Goal: Transaction & Acquisition: Book appointment/travel/reservation

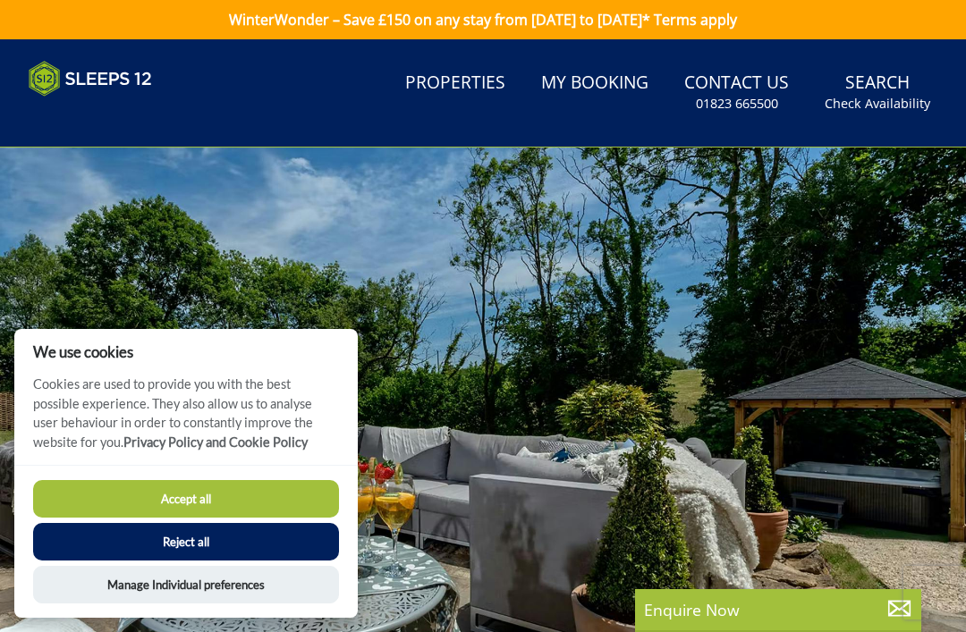
click at [282, 548] on button "Reject all" at bounding box center [186, 542] width 306 height 38
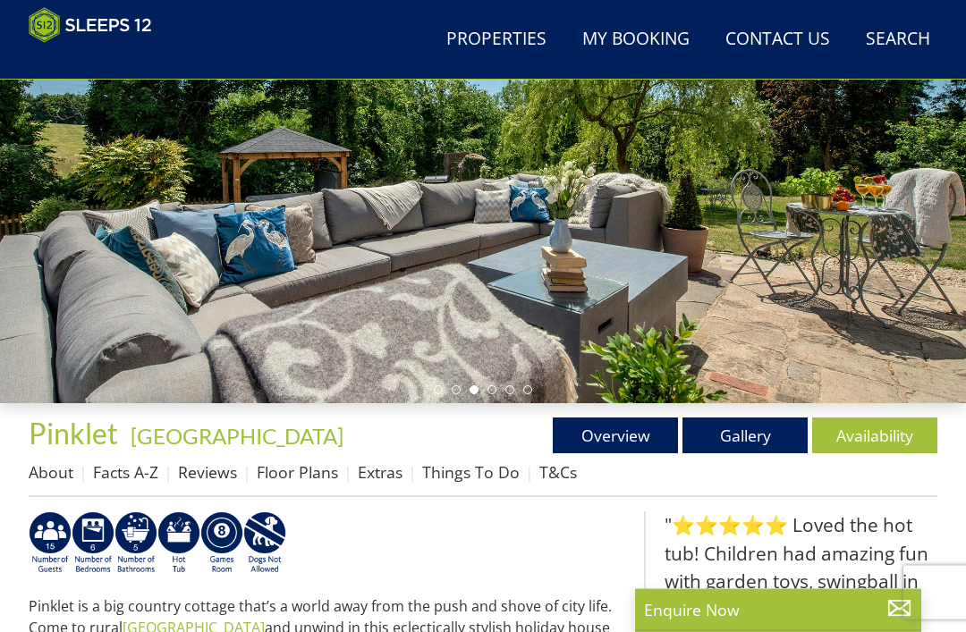
scroll to position [258, 0]
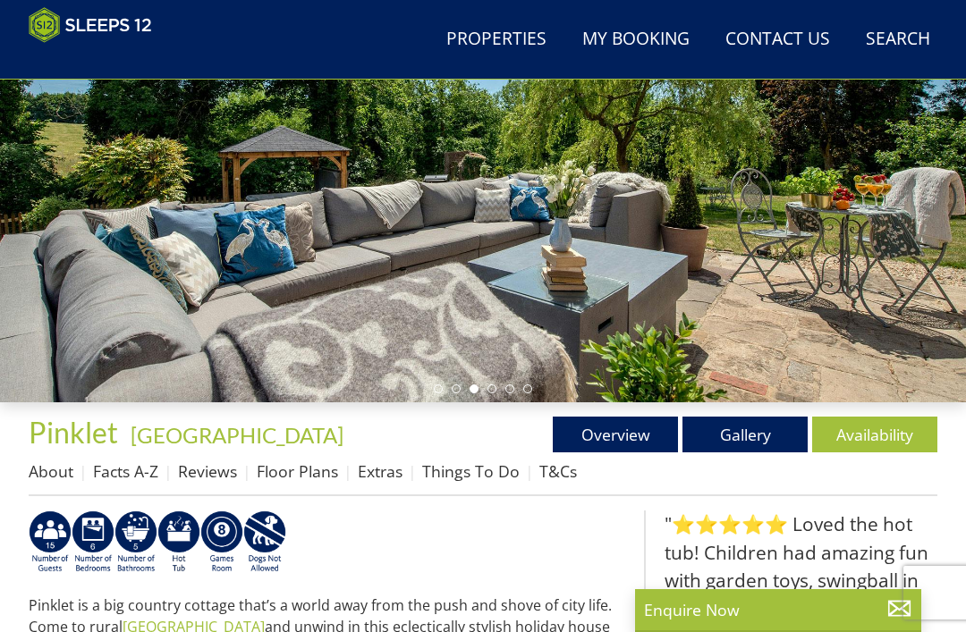
click at [760, 444] on link "Gallery" at bounding box center [744, 435] width 125 height 36
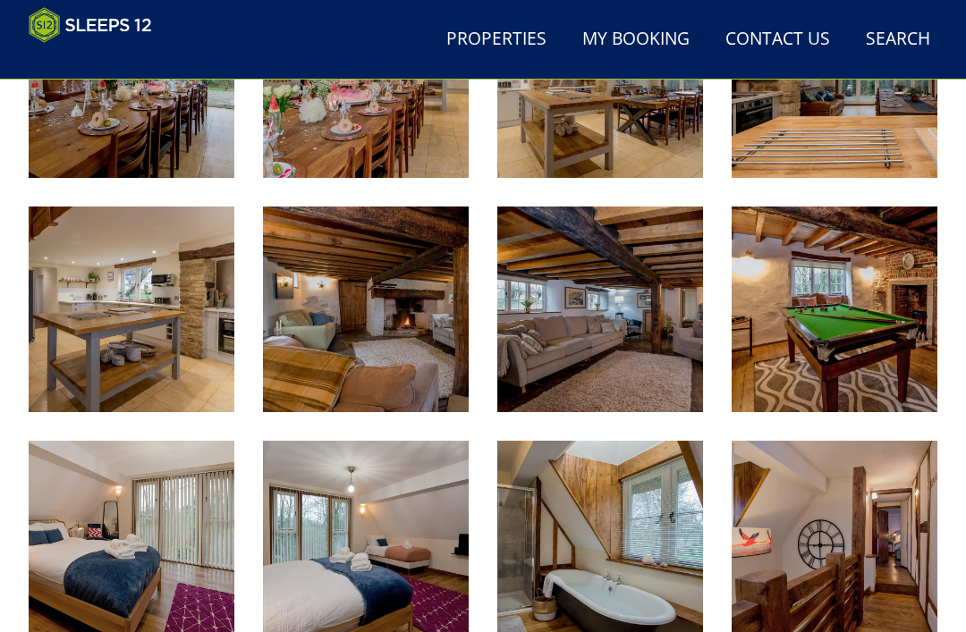
scroll to position [1263, 0]
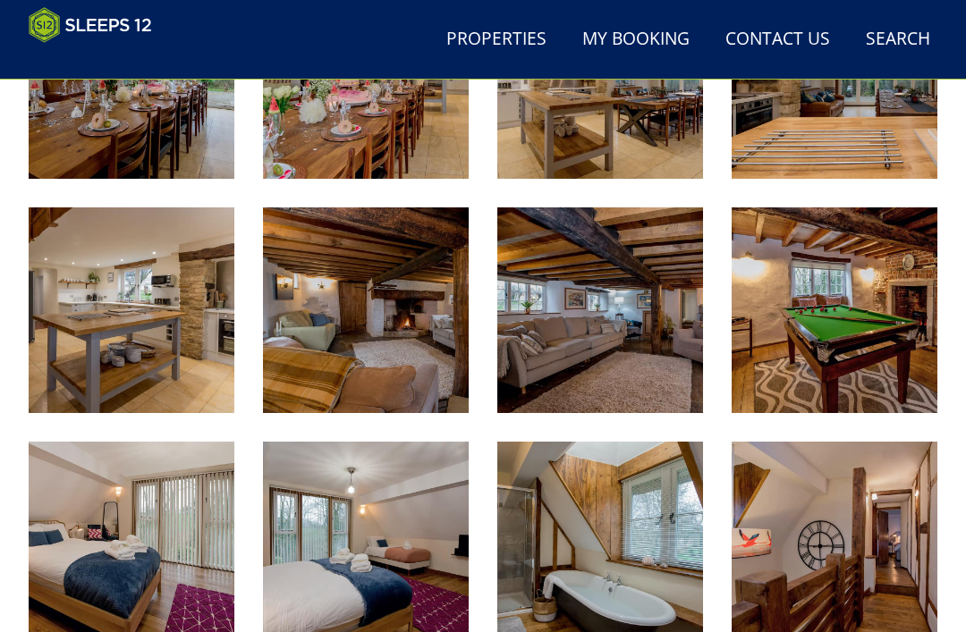
click at [157, 322] on img at bounding box center [132, 310] width 206 height 206
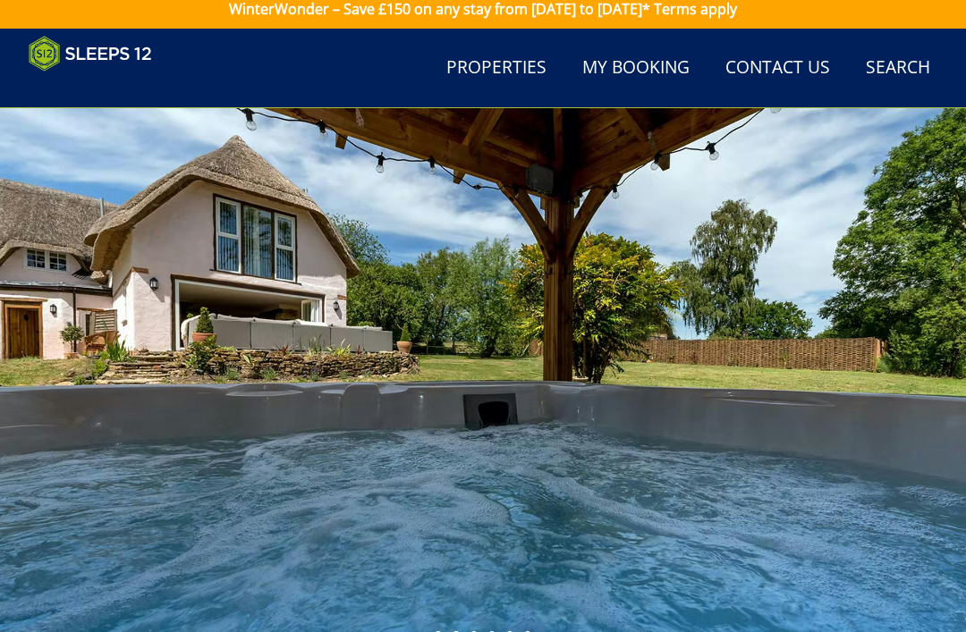
scroll to position [0, 0]
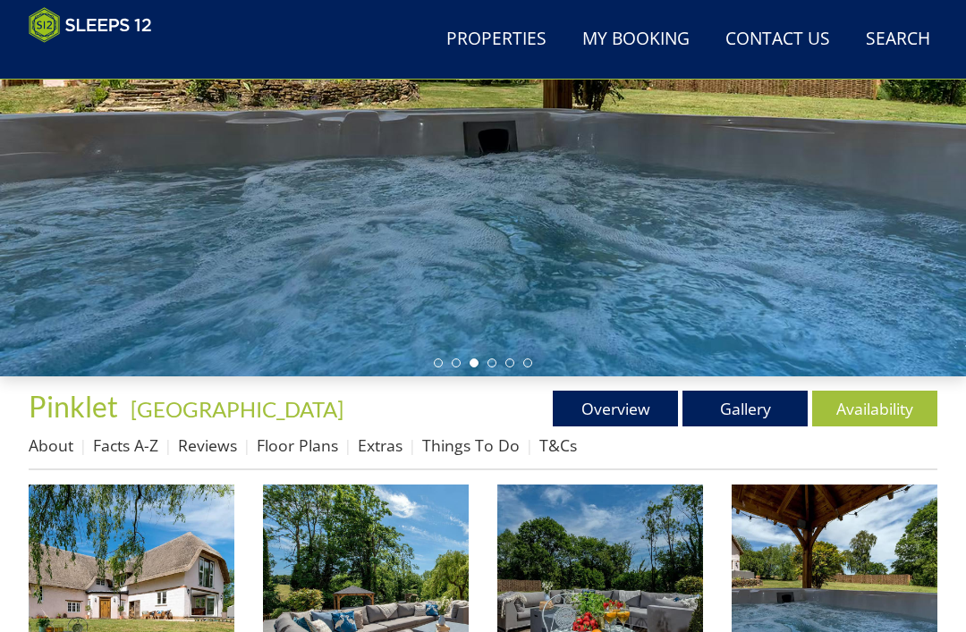
scroll to position [283, 0]
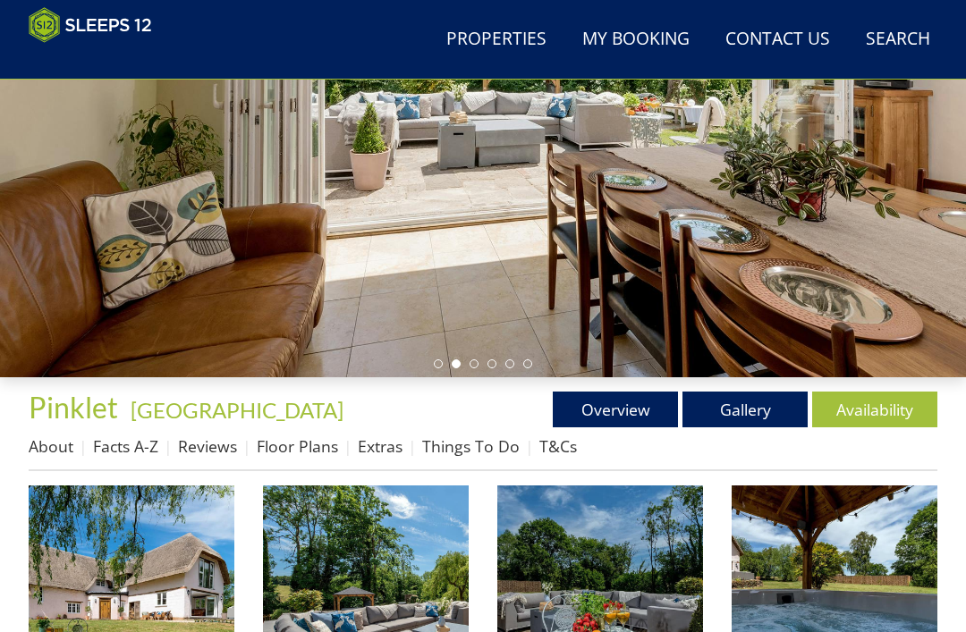
click at [618, 410] on link "Overview" at bounding box center [615, 410] width 125 height 36
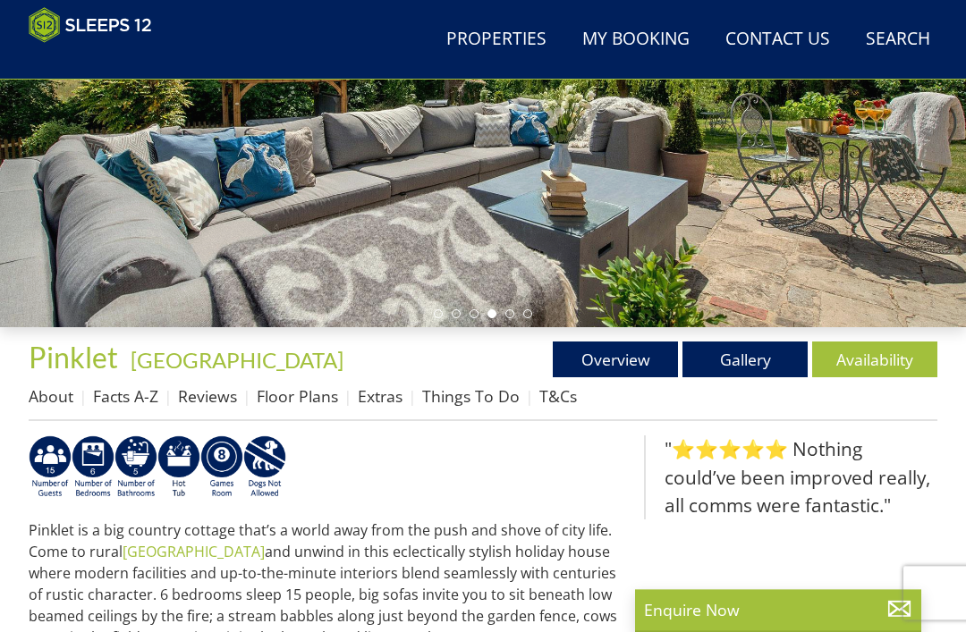
scroll to position [333, 0]
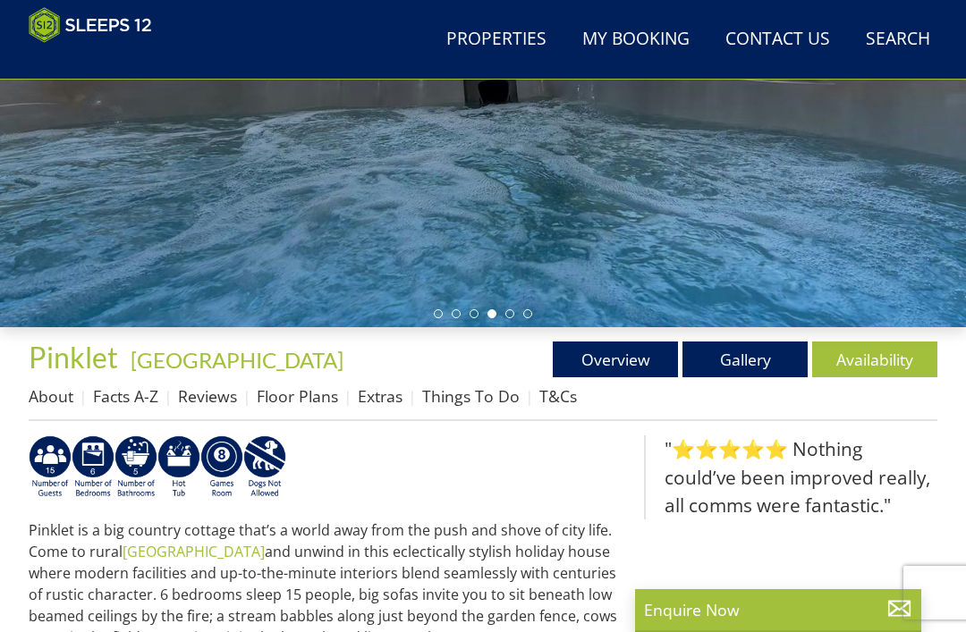
click at [139, 397] on link "Facts A-Z" at bounding box center [125, 395] width 65 height 21
